Goal: Task Accomplishment & Management: Use online tool/utility

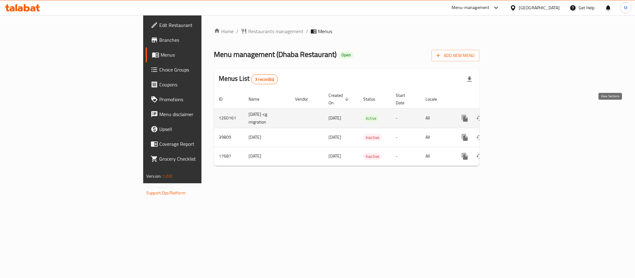
click at [514, 115] on icon "enhanced table" at bounding box center [509, 118] width 7 height 7
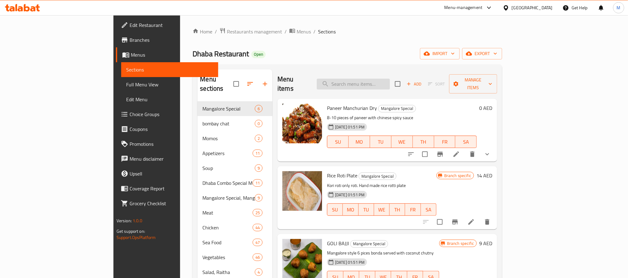
click at [383, 80] on input "search" at bounding box center [353, 84] width 73 height 11
paste input "Spring Roll"
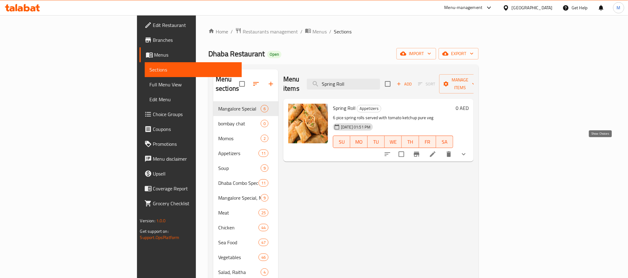
click at [468, 151] on icon "show more" at bounding box center [463, 154] width 7 height 7
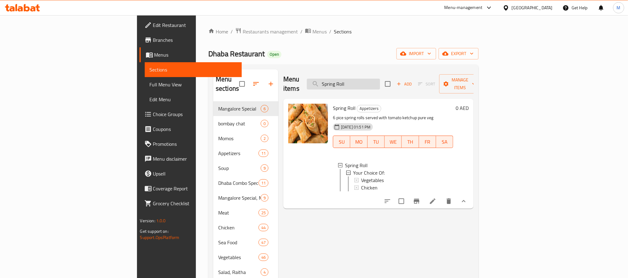
click at [380, 79] on input "Spring Roll" at bounding box center [343, 84] width 73 height 11
paste input "Koliwada"
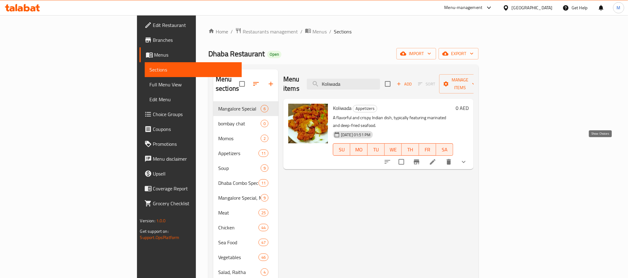
click at [468, 158] on icon "show more" at bounding box center [463, 161] width 7 height 7
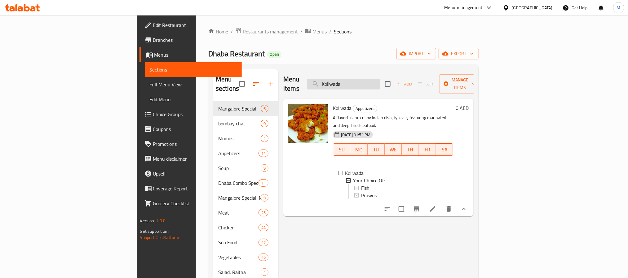
click at [380, 79] on input "Koliwada" at bounding box center [343, 84] width 73 height 11
paste input "ASSORTED SOFT"
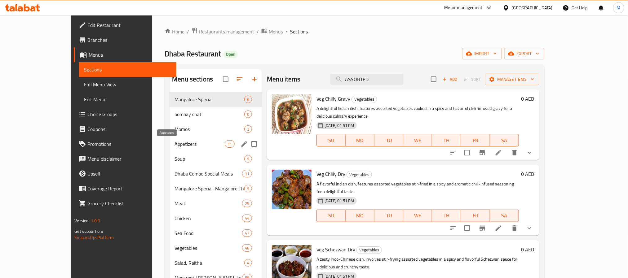
scroll to position [160, 0]
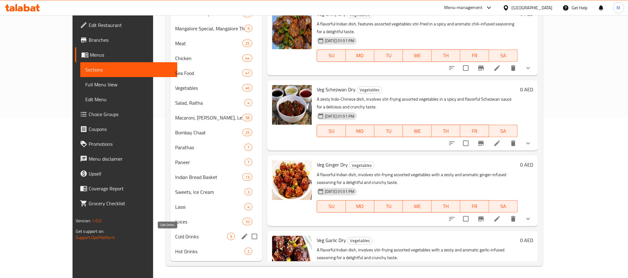
click at [176, 233] on span "Cold Drinks" at bounding box center [202, 236] width 52 height 7
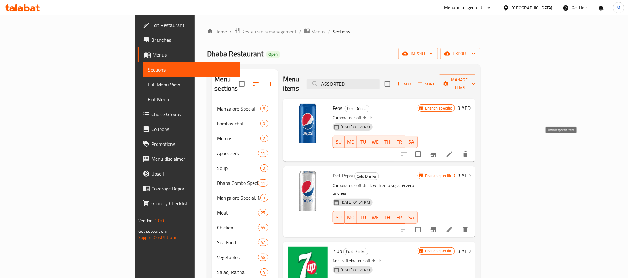
click at [441, 152] on button "Branch-specific-item" at bounding box center [433, 154] width 15 height 15
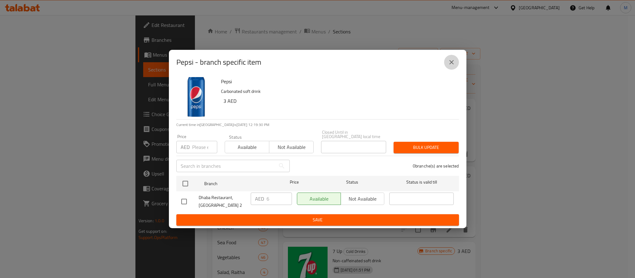
click at [454, 60] on icon "close" at bounding box center [451, 62] width 7 height 7
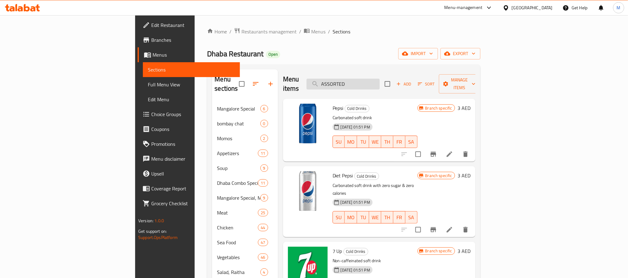
click at [380, 80] on input "ASSORTED" at bounding box center [343, 84] width 73 height 11
click at [380, 79] on input "ASSORTED" at bounding box center [343, 84] width 73 height 11
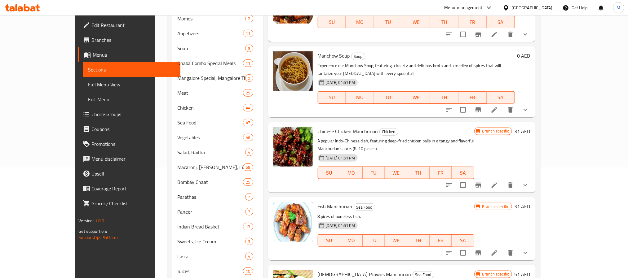
scroll to position [21, 0]
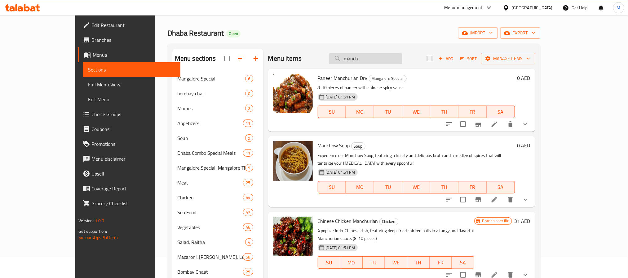
click at [397, 57] on input "manch" at bounding box center [365, 58] width 73 height 11
type input "m"
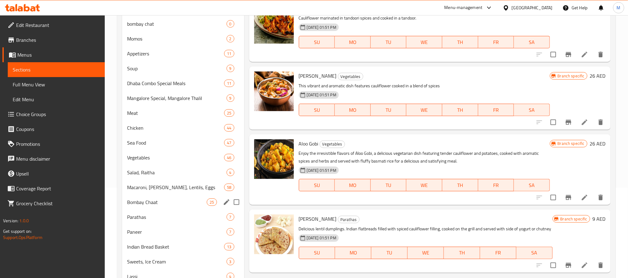
scroll to position [0, 0]
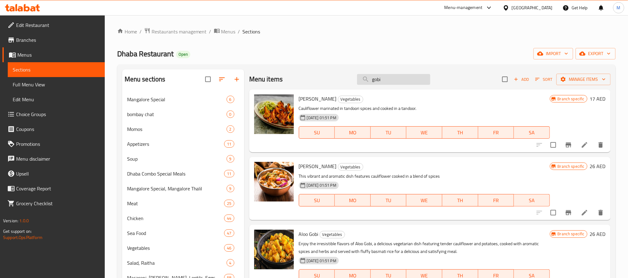
click at [378, 80] on input "gobi" at bounding box center [393, 79] width 73 height 11
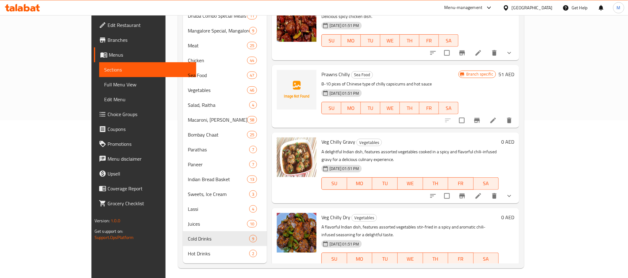
scroll to position [160, 0]
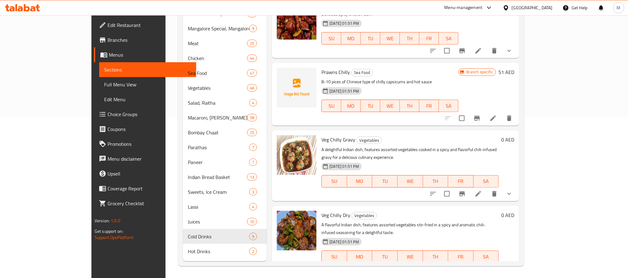
type input "chill"
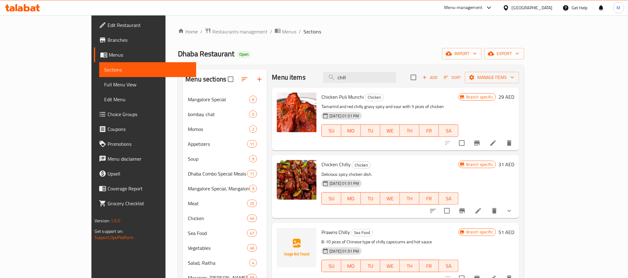
click at [518, 12] on div "United Arab Emirates" at bounding box center [528, 7] width 60 height 15
click at [511, 6] on div at bounding box center [507, 7] width 9 height 7
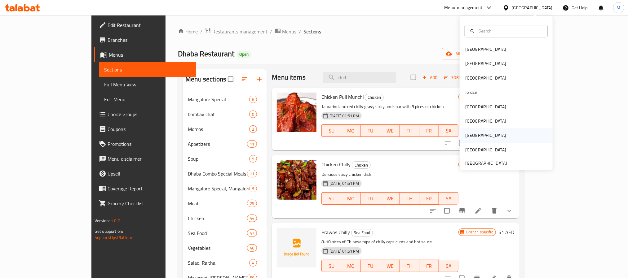
click at [469, 132] on div "[GEOGRAPHIC_DATA]" at bounding box center [486, 136] width 51 height 14
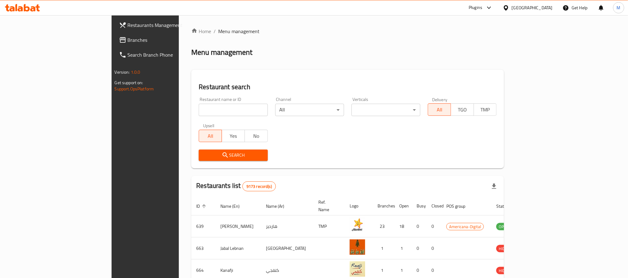
click at [128, 41] on span "Branches" at bounding box center [170, 39] width 84 height 7
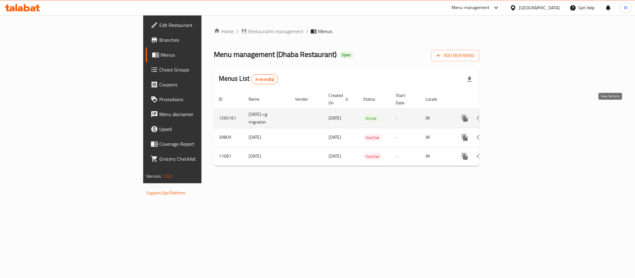
click at [517, 111] on link "enhanced table" at bounding box center [509, 118] width 15 height 15
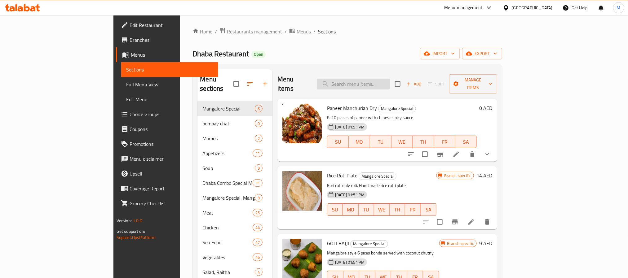
click at [377, 79] on input "search" at bounding box center [353, 84] width 73 height 11
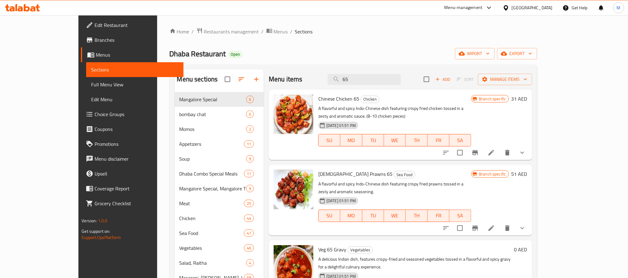
click at [395, 72] on div "Menu items 65 Add Sort Manage items" at bounding box center [401, 79] width 264 height 20
click at [400, 81] on input "65" at bounding box center [364, 79] width 73 height 11
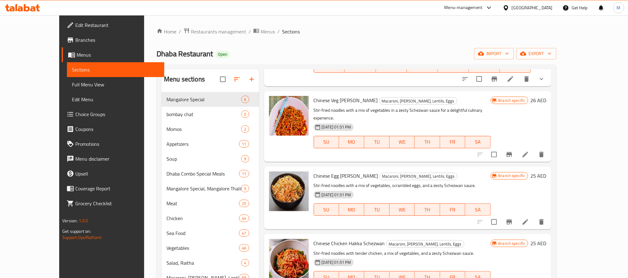
scroll to position [357, 0]
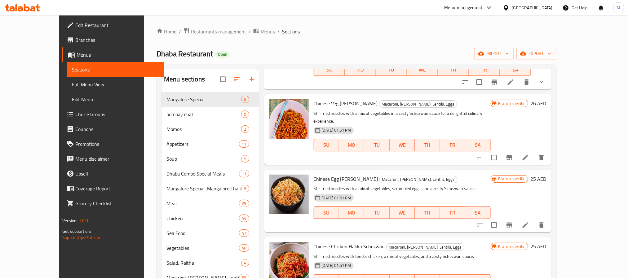
type input "schez"
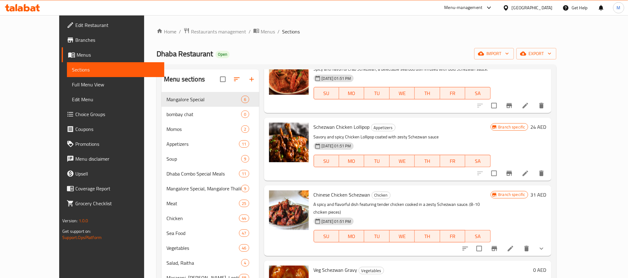
scroll to position [0, 0]
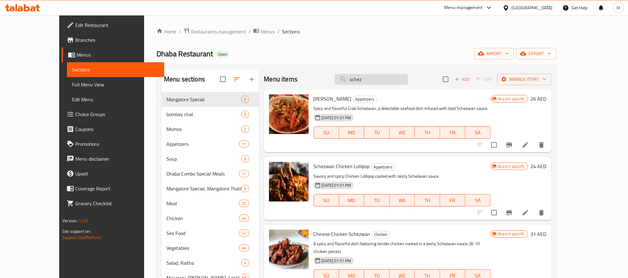
click at [377, 79] on input "schez" at bounding box center [371, 79] width 73 height 11
